Goal: Find specific page/section

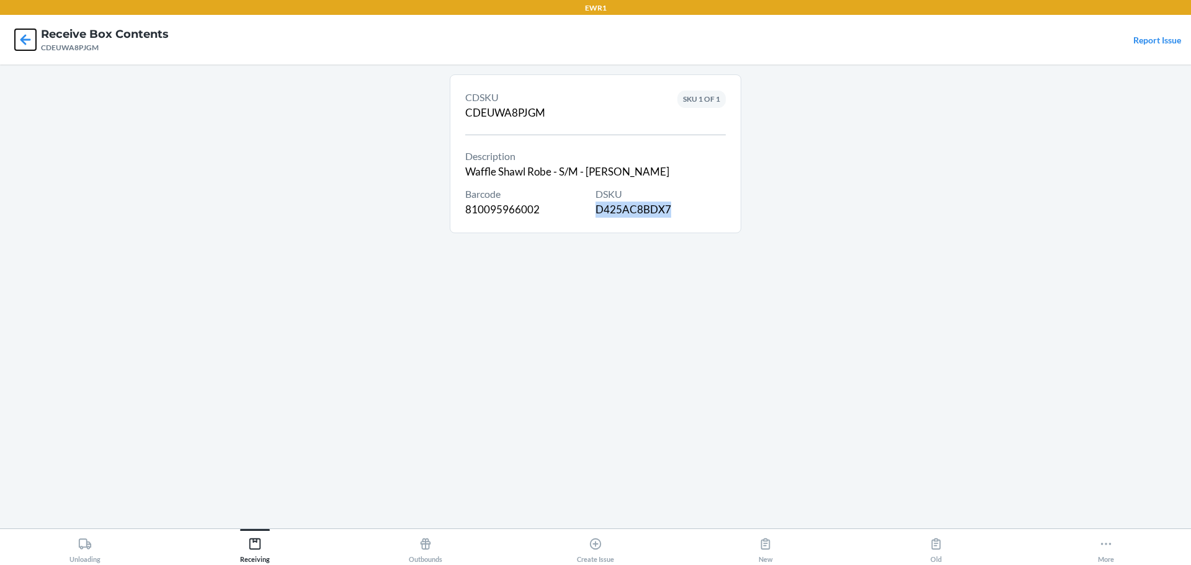
click at [25, 35] on icon at bounding box center [25, 39] width 11 height 11
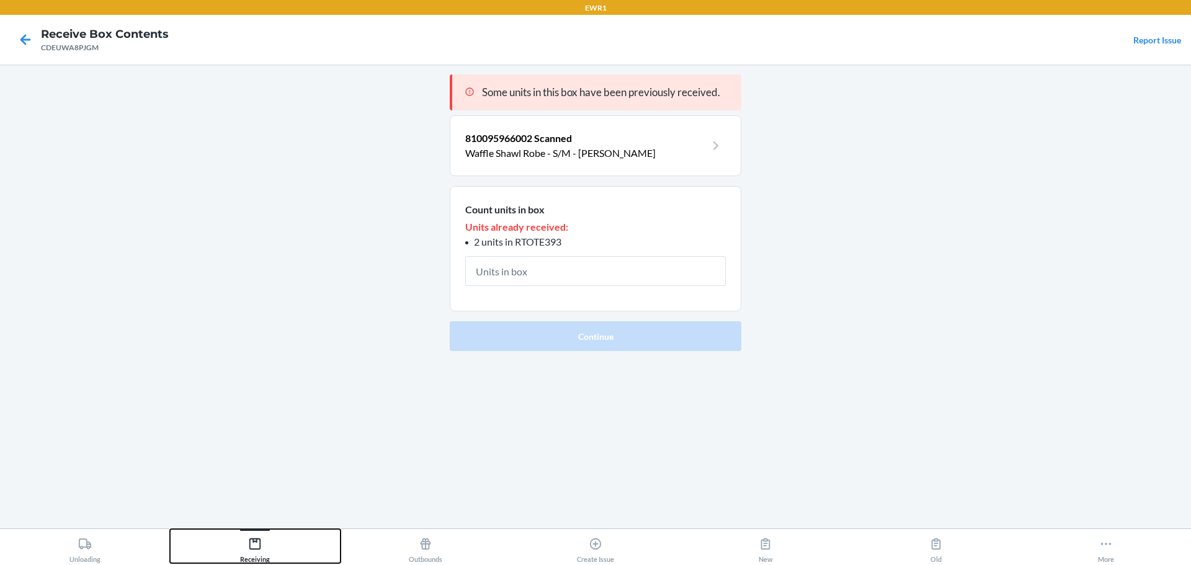
click at [300, 543] on button "Receiving" at bounding box center [255, 546] width 170 height 34
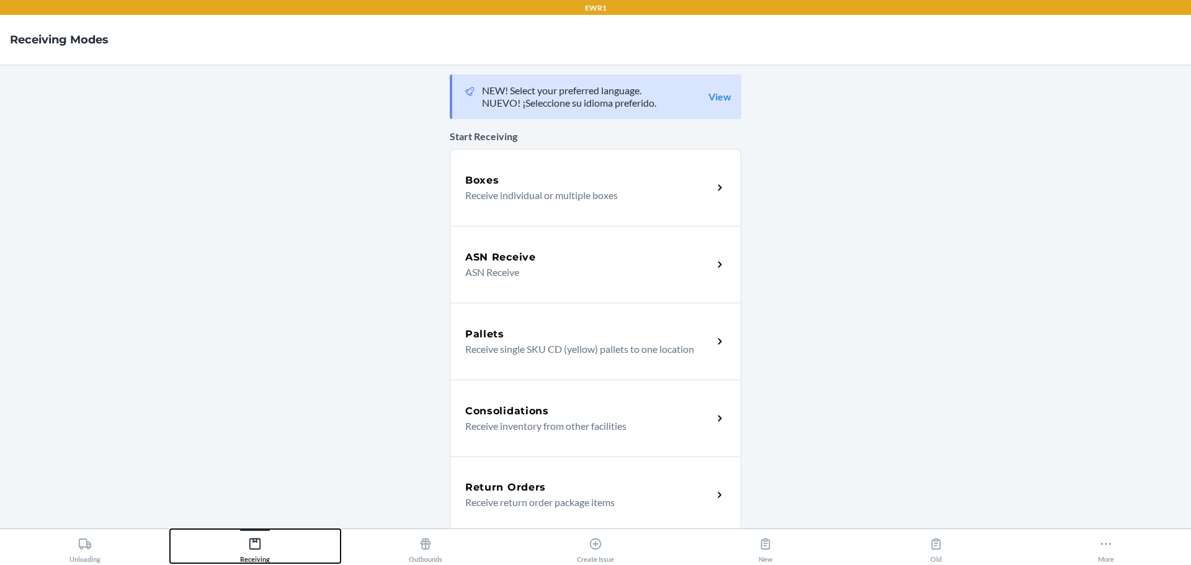
scroll to position [300, 0]
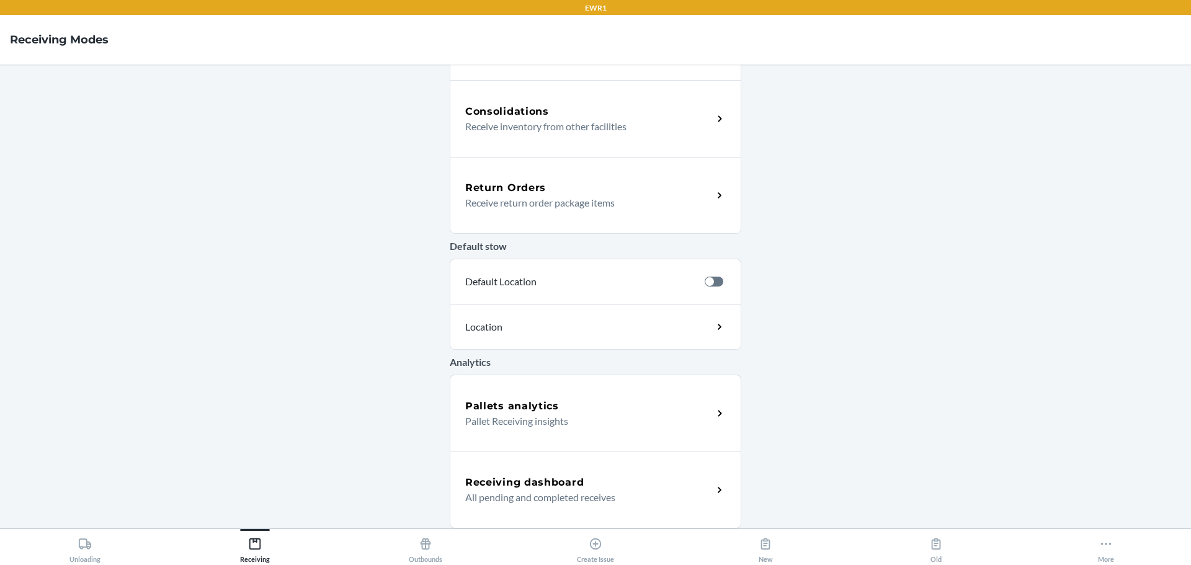
click at [545, 490] on p "All pending and completed receives" at bounding box center [584, 497] width 238 height 15
